Goal: Check status: Check status

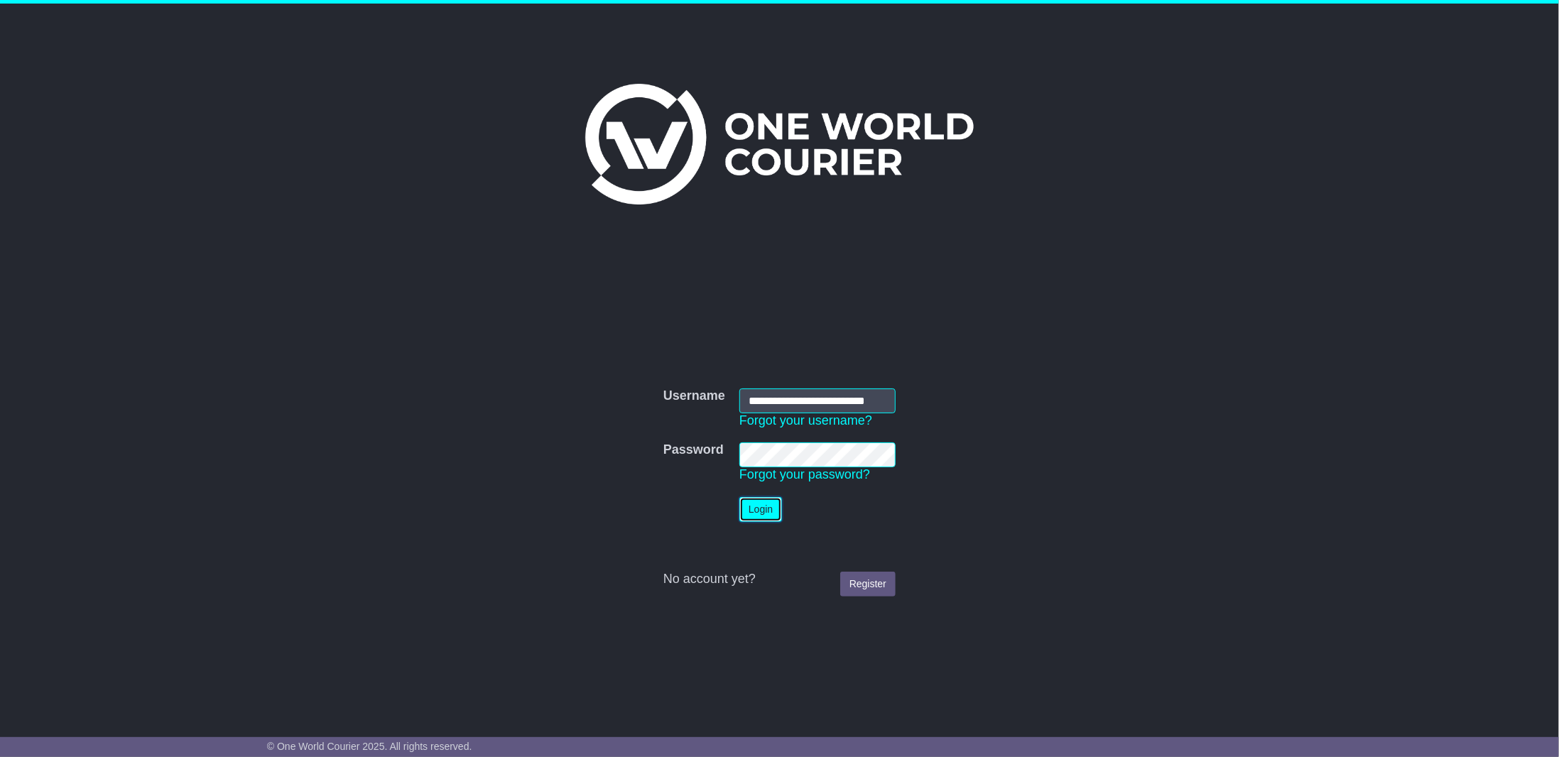
click at [760, 512] on button "Login" at bounding box center [760, 509] width 43 height 25
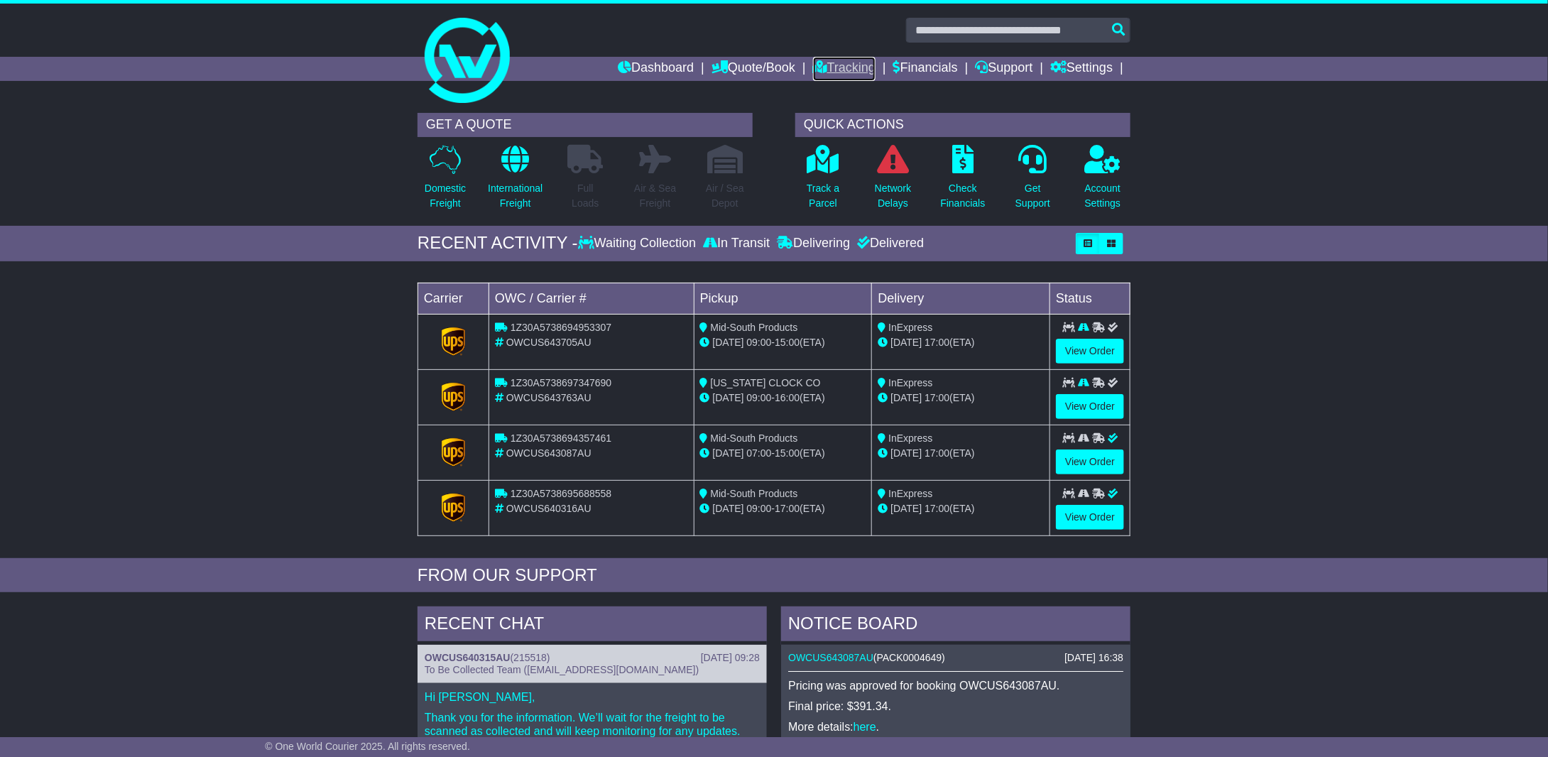
click at [849, 63] on link "Tracking" at bounding box center [844, 69] width 62 height 24
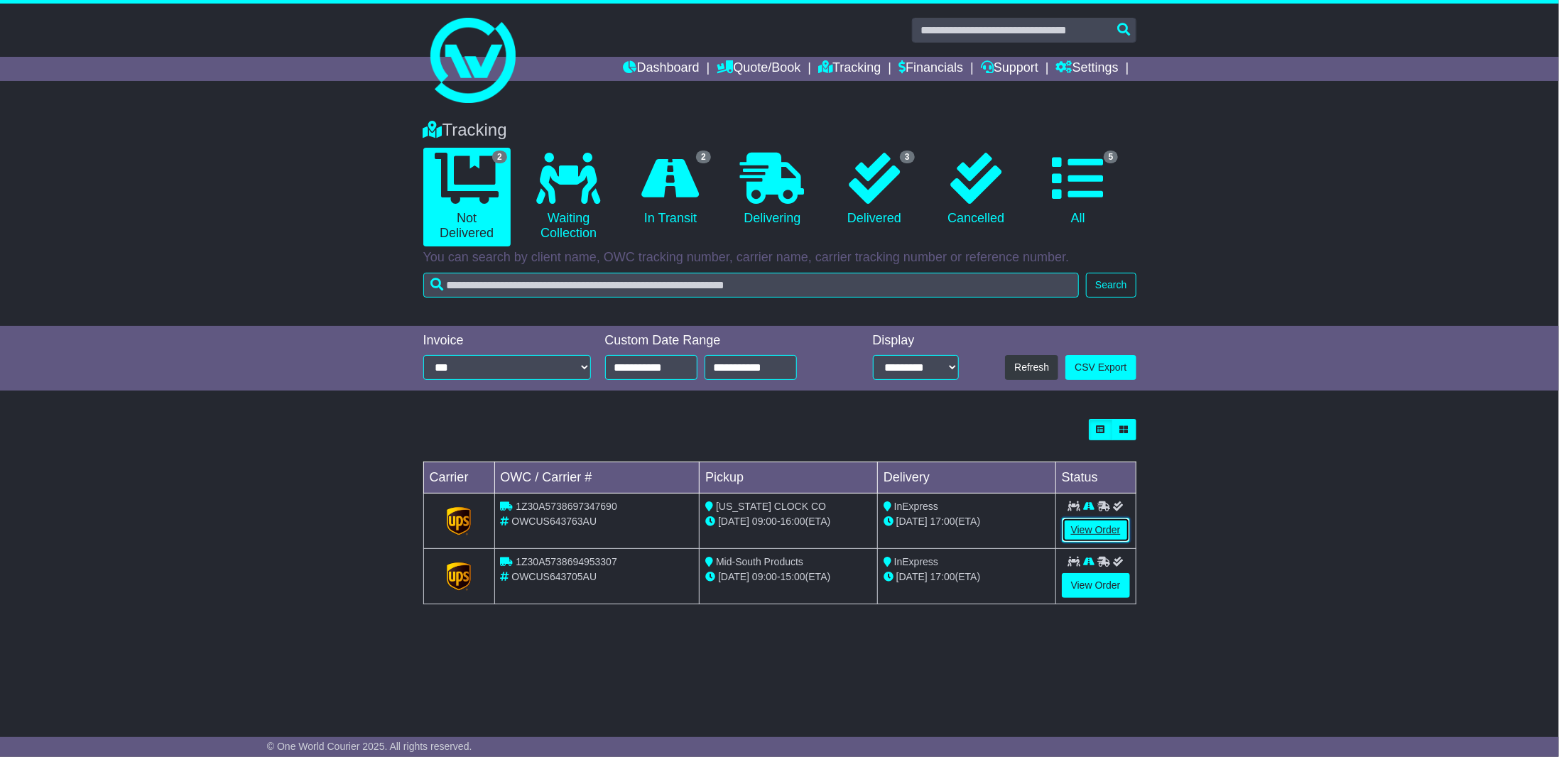
click at [1091, 529] on link "View Order" at bounding box center [1096, 530] width 68 height 25
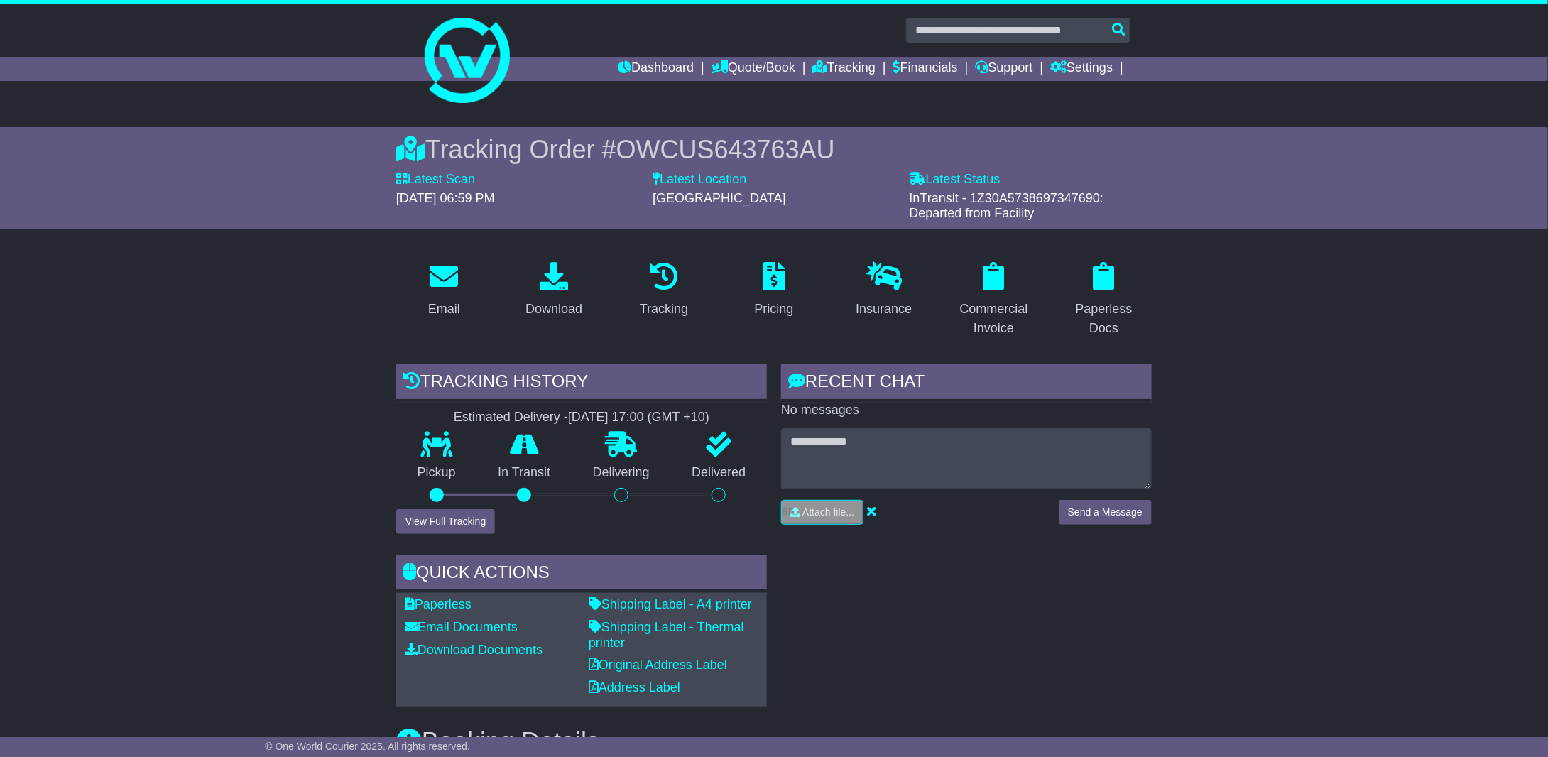
scroll to position [142, 0]
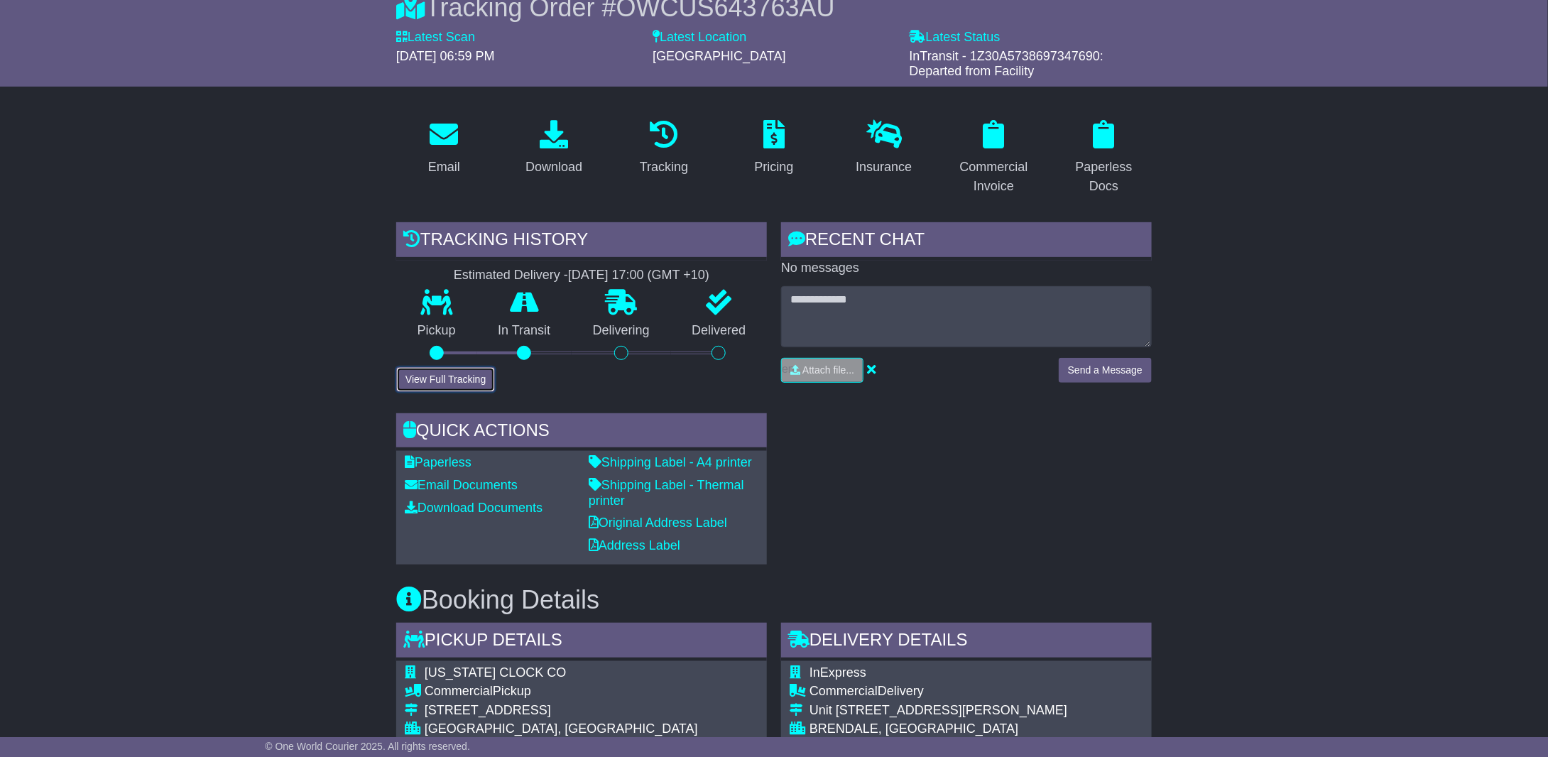
click at [458, 382] on button "View Full Tracking" at bounding box center [445, 379] width 99 height 25
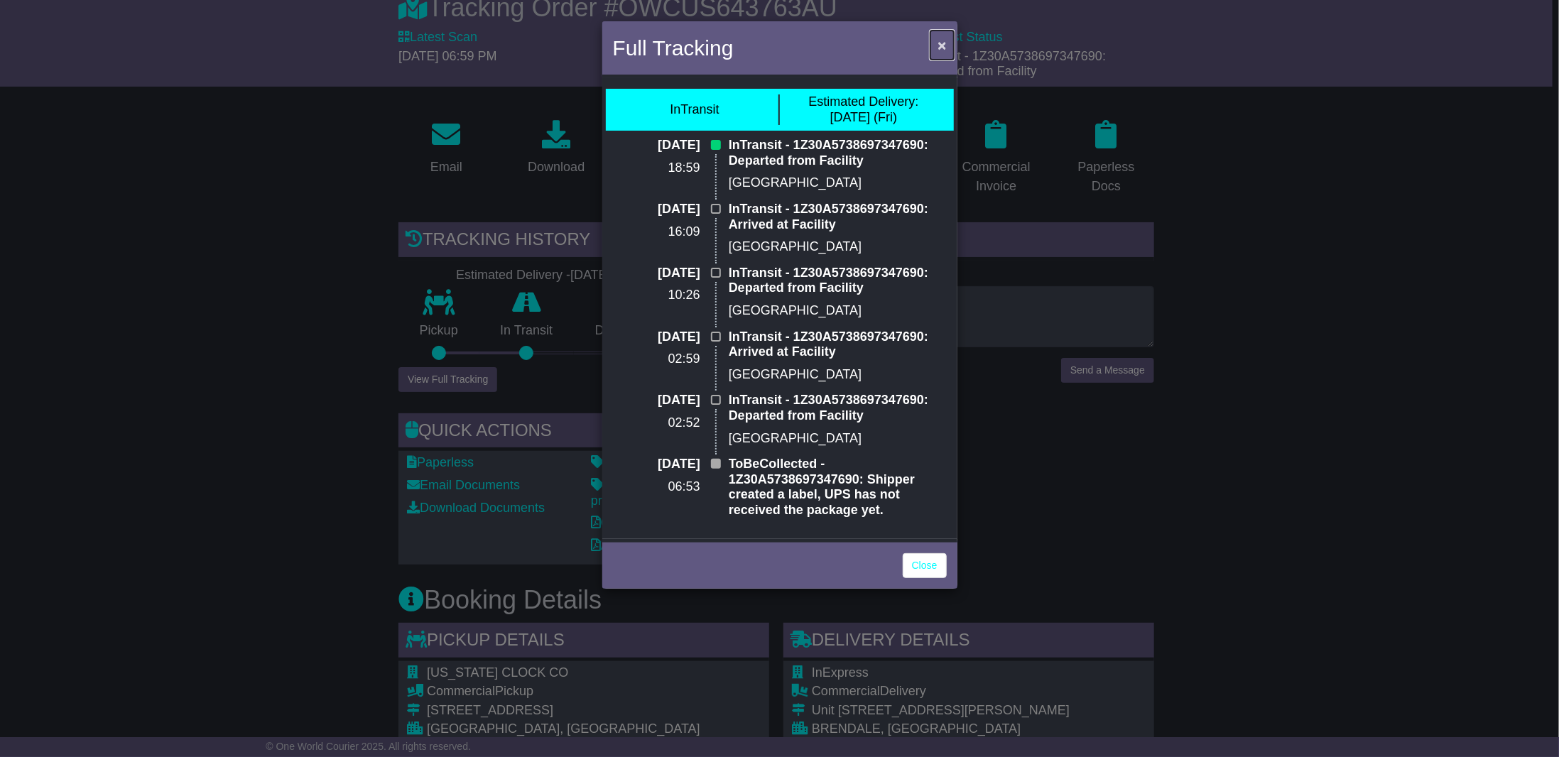
click at [943, 44] on span "×" at bounding box center [941, 45] width 9 height 16
